Goal: Task Accomplishment & Management: Manage account settings

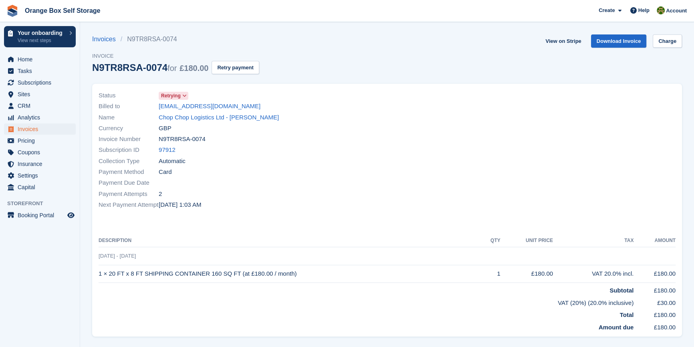
click at [316, 193] on div "Payment Attempts 2" at bounding box center [241, 193] width 284 height 11
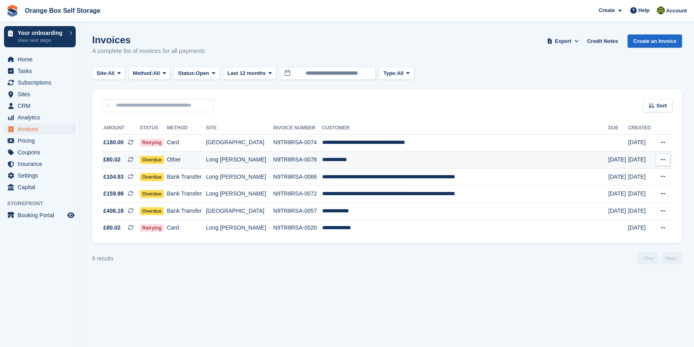
click at [375, 157] on td "**********" at bounding box center [465, 159] width 286 height 17
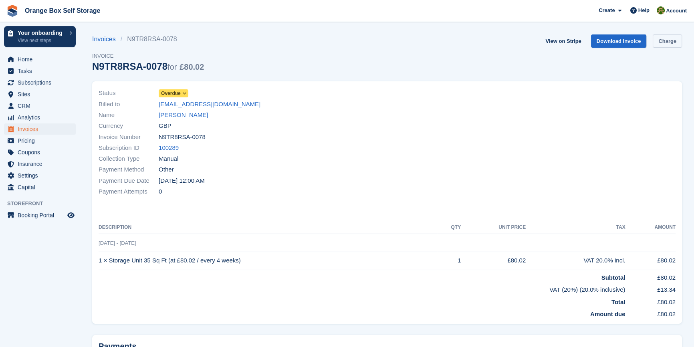
click at [665, 43] on link "Charge" at bounding box center [667, 40] width 29 height 13
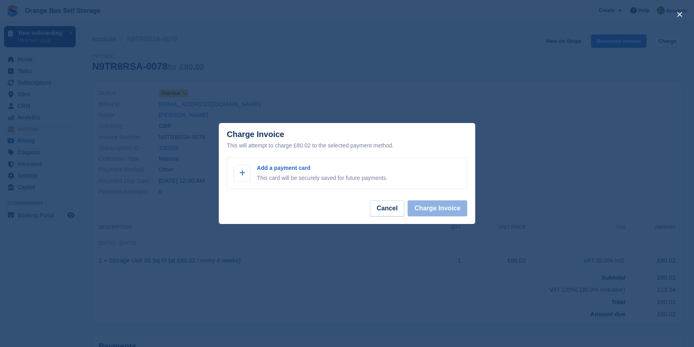
click at [383, 200] on footer "Cancel Charge Invoice" at bounding box center [347, 211] width 256 height 25
click at [385, 204] on button "Cancel" at bounding box center [387, 208] width 34 height 16
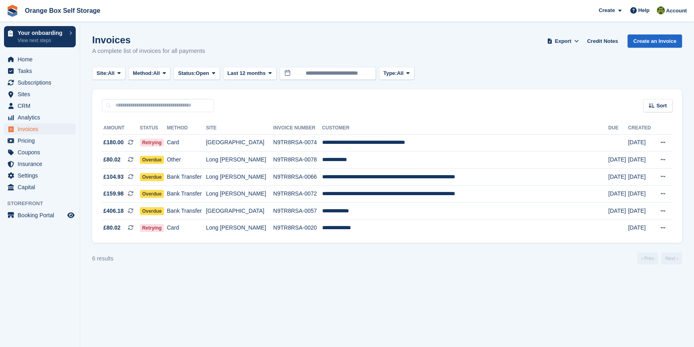
click at [229, 293] on section "Invoices A complete list of invoices for all payments Export Export Invoices Ex…" at bounding box center [387, 173] width 614 height 347
click at [207, 314] on section "Invoices A complete list of invoices for all payments Export Export Invoices Ex…" at bounding box center [387, 173] width 614 height 347
click at [212, 284] on section "Invoices A complete list of invoices for all payments Export Export Invoices Ex…" at bounding box center [387, 173] width 614 height 347
click at [206, 139] on td "Card" at bounding box center [186, 142] width 39 height 17
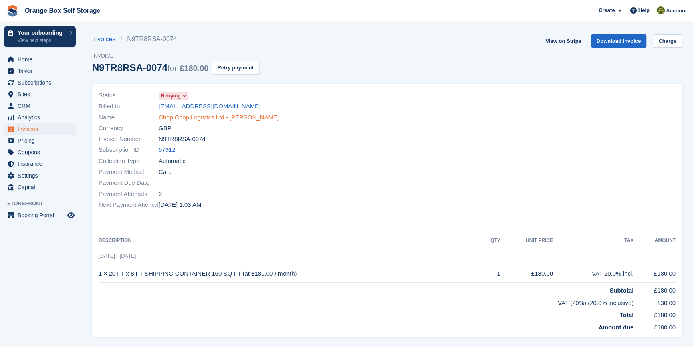
click at [192, 117] on link "Chop Chop Logistics Ltd - [PERSON_NAME]" at bounding box center [219, 117] width 120 height 9
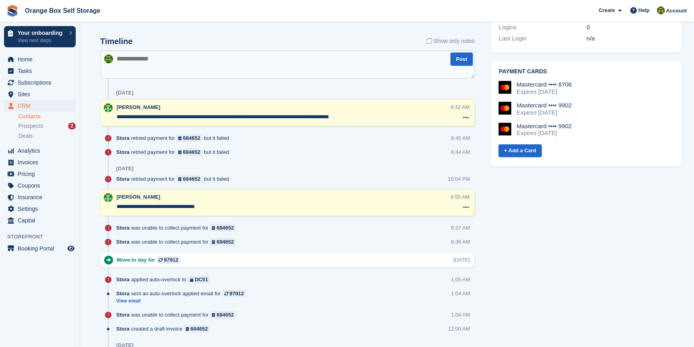
scroll to position [364, 0]
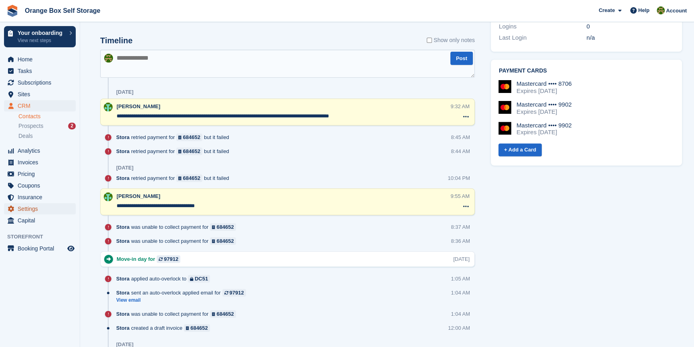
click at [32, 208] on span "Settings" at bounding box center [42, 208] width 48 height 11
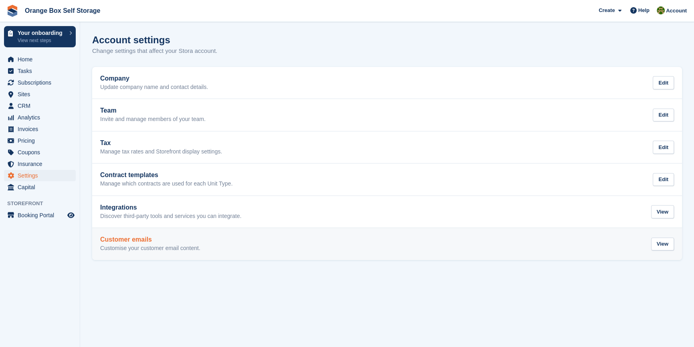
click at [142, 243] on h2 "Customer emails" at bounding box center [150, 239] width 100 height 7
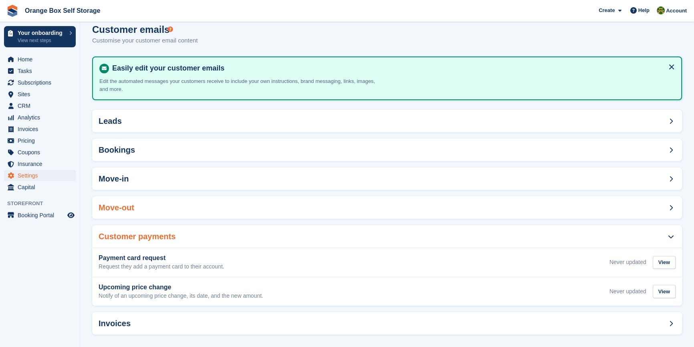
scroll to position [16, 0]
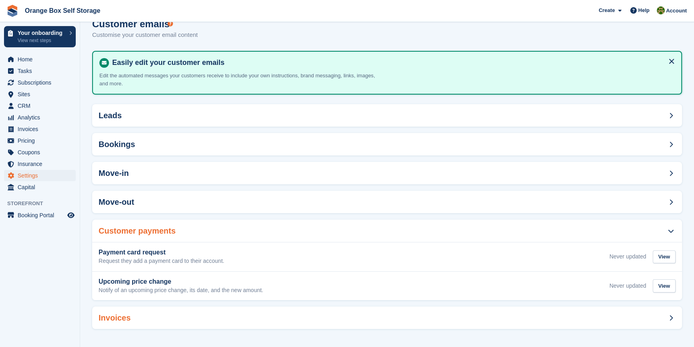
click at [224, 312] on div "Invoices" at bounding box center [387, 317] width 590 height 22
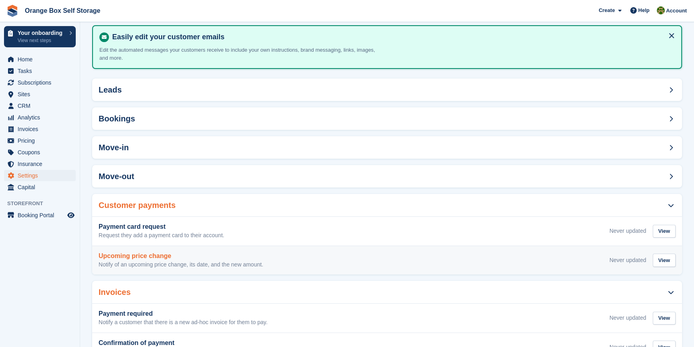
scroll to position [74, 0]
